Goal: Task Accomplishment & Management: Manage account settings

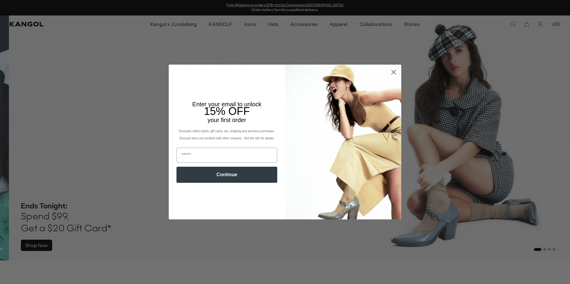
click at [390, 71] on icon "Close dialog" at bounding box center [394, 72] width 10 height 10
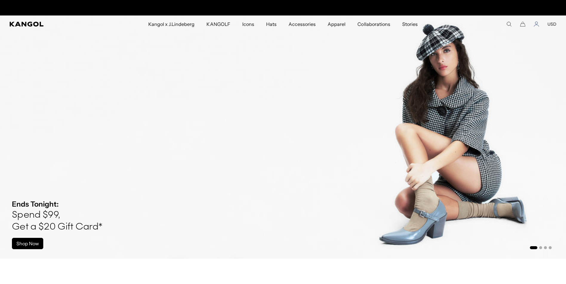
click at [538, 25] on icon "Account" at bounding box center [536, 23] width 5 height 5
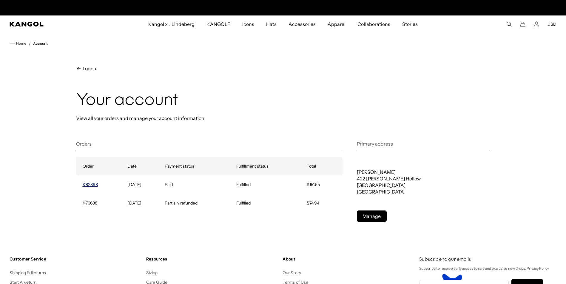
scroll to position [0, 123]
click at [93, 184] on link "K82898" at bounding box center [90, 184] width 15 height 5
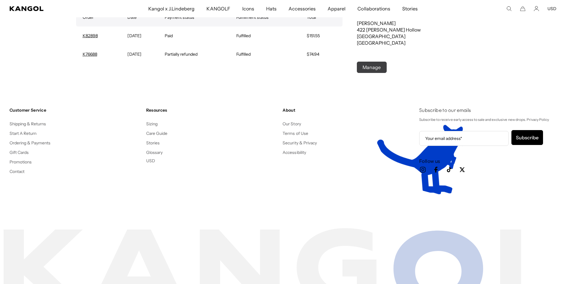
scroll to position [0, 123]
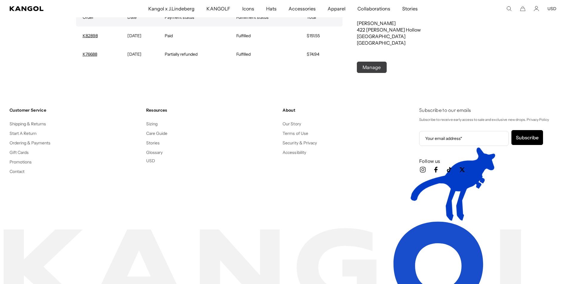
click at [368, 67] on link "Manage" at bounding box center [372, 67] width 30 height 11
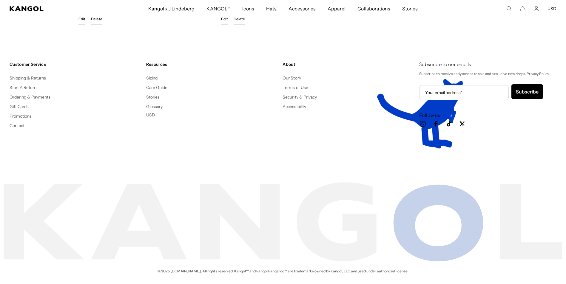
scroll to position [0, 123]
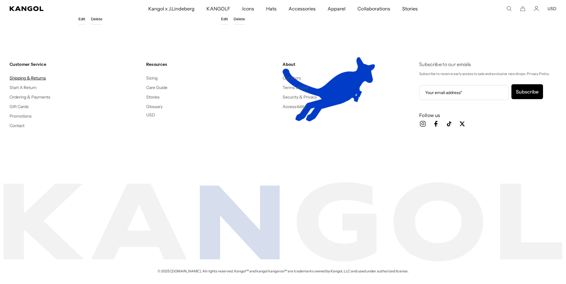
click at [35, 77] on link "Shipping & Returns" at bounding box center [28, 77] width 37 height 5
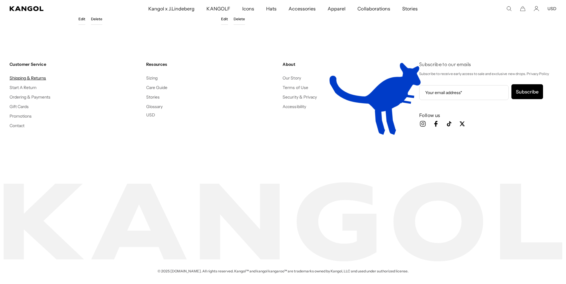
scroll to position [0, 0]
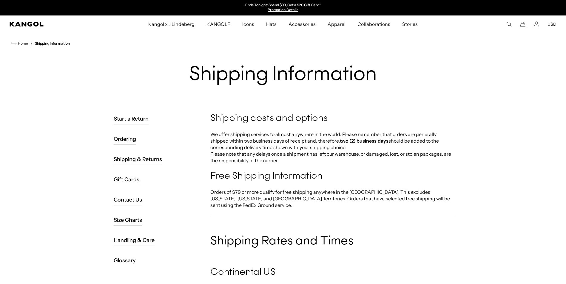
click at [130, 119] on link "Start a Return" at bounding box center [131, 118] width 35 height 11
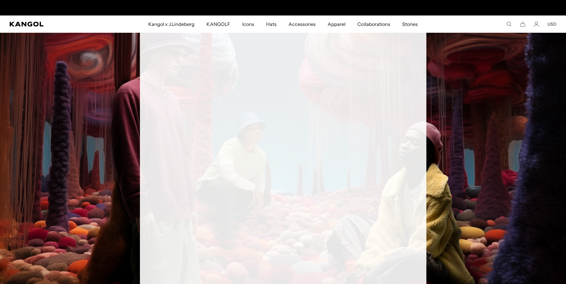
scroll to position [0, 123]
